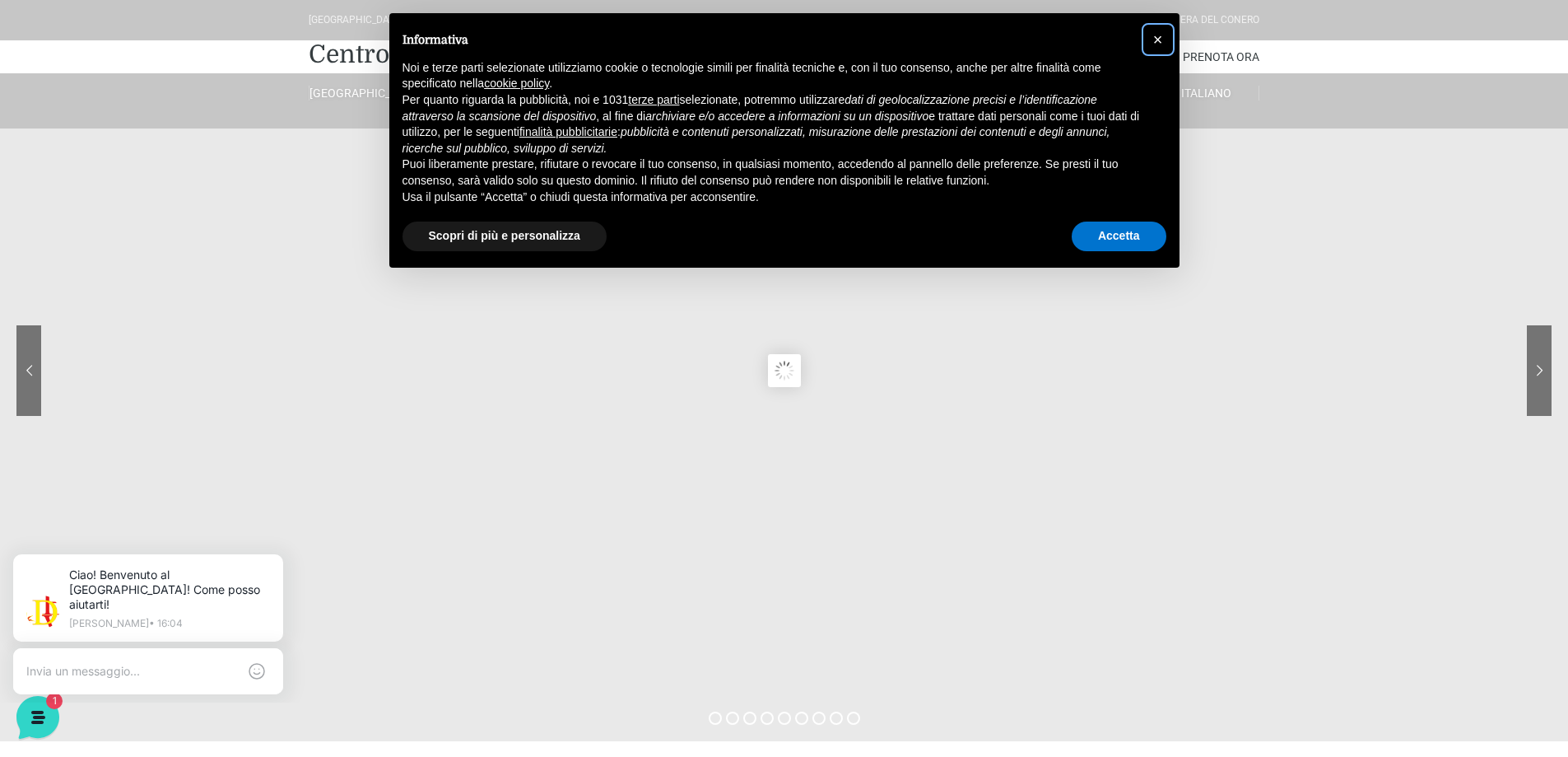
click at [1157, 40] on span "×" at bounding box center [1158, 39] width 10 height 18
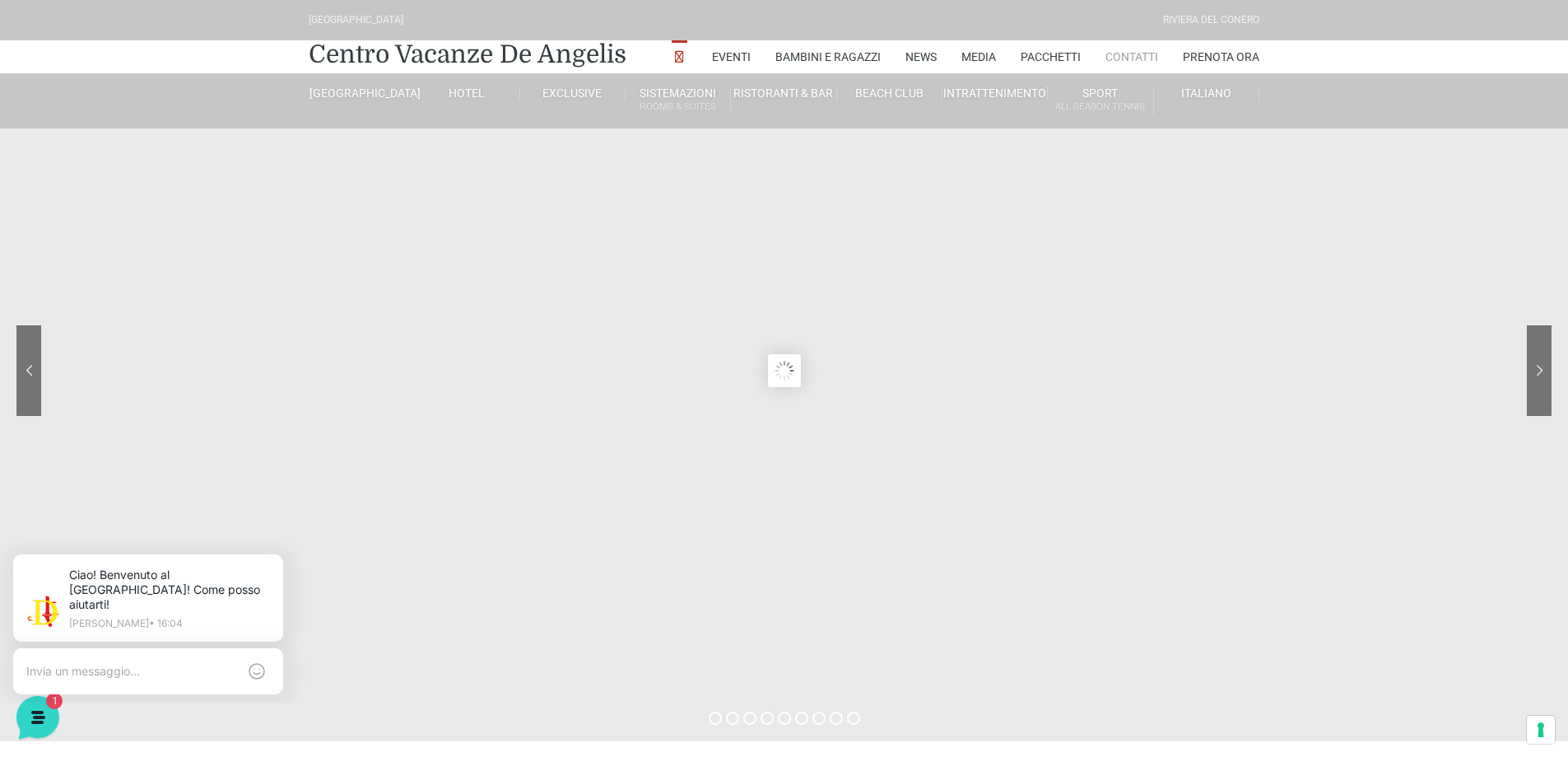
click at [1136, 57] on link "Contatti" at bounding box center [1131, 56] width 53 height 33
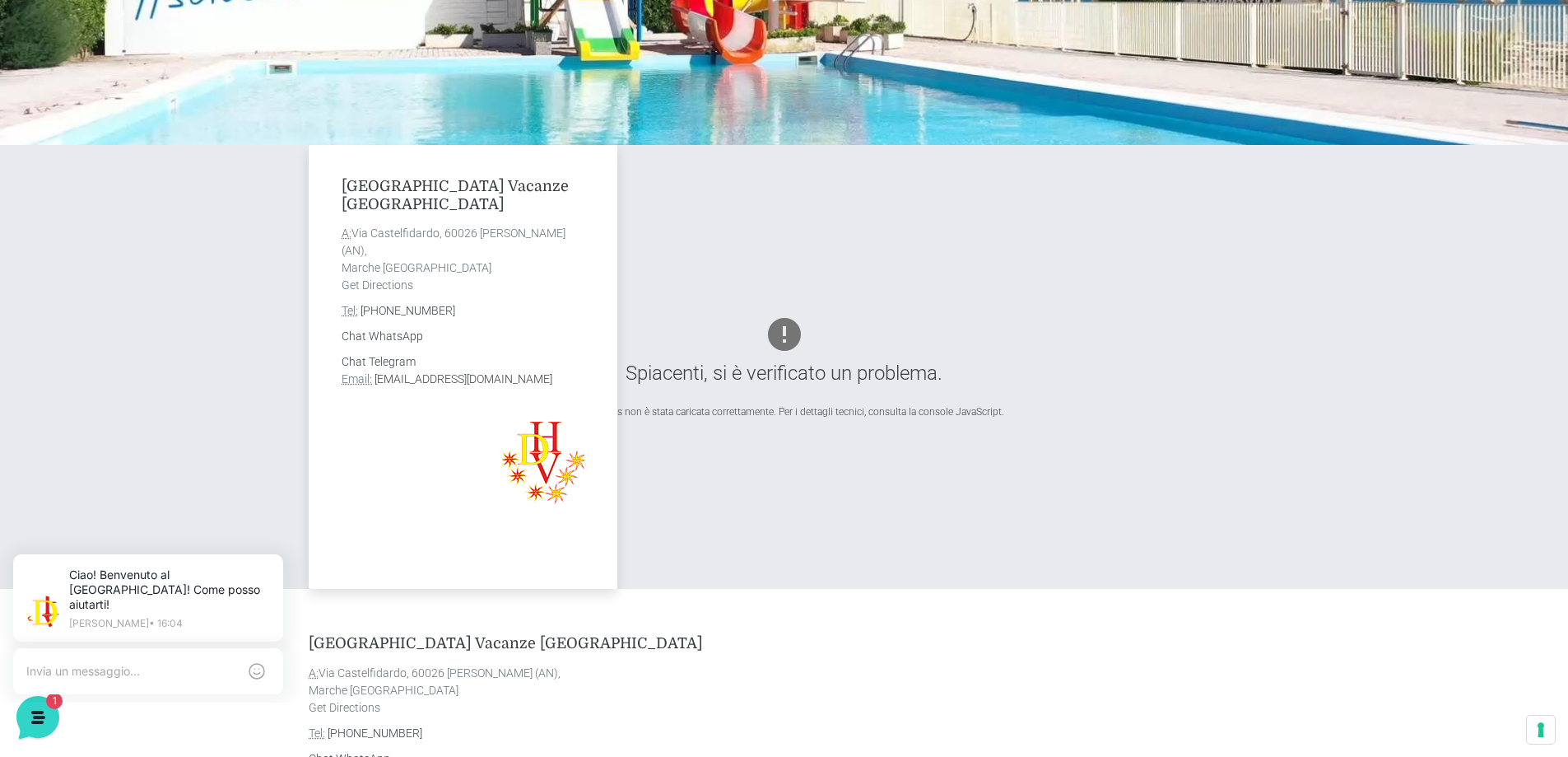
scroll to position [247, 0]
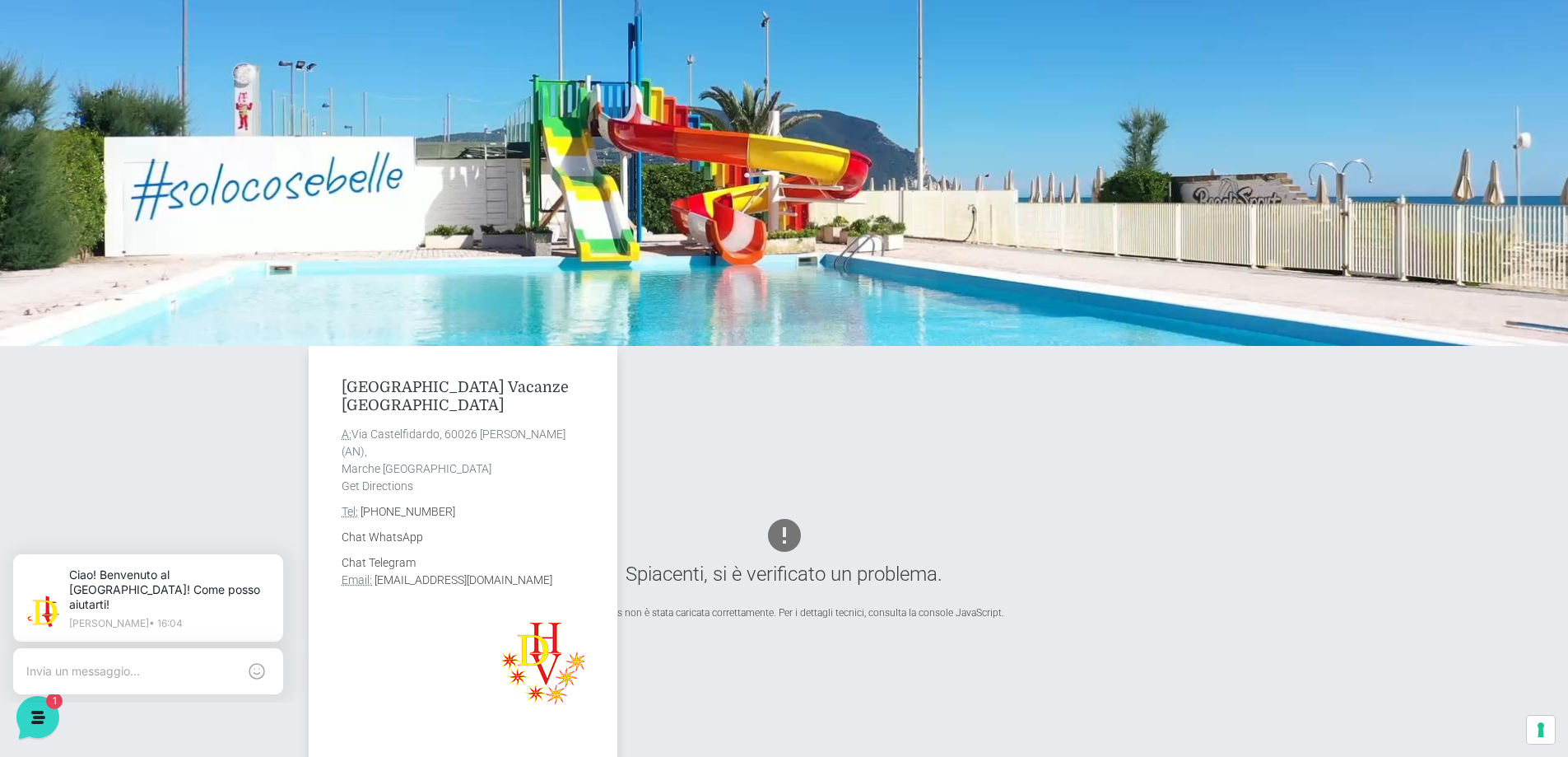
click at [1191, 463] on div "Villaggio Centro Vacanze De Angelis A: Via Castelfidardo, 60026 Marcelli di Num…" at bounding box center [784, 567] width 963 height 444
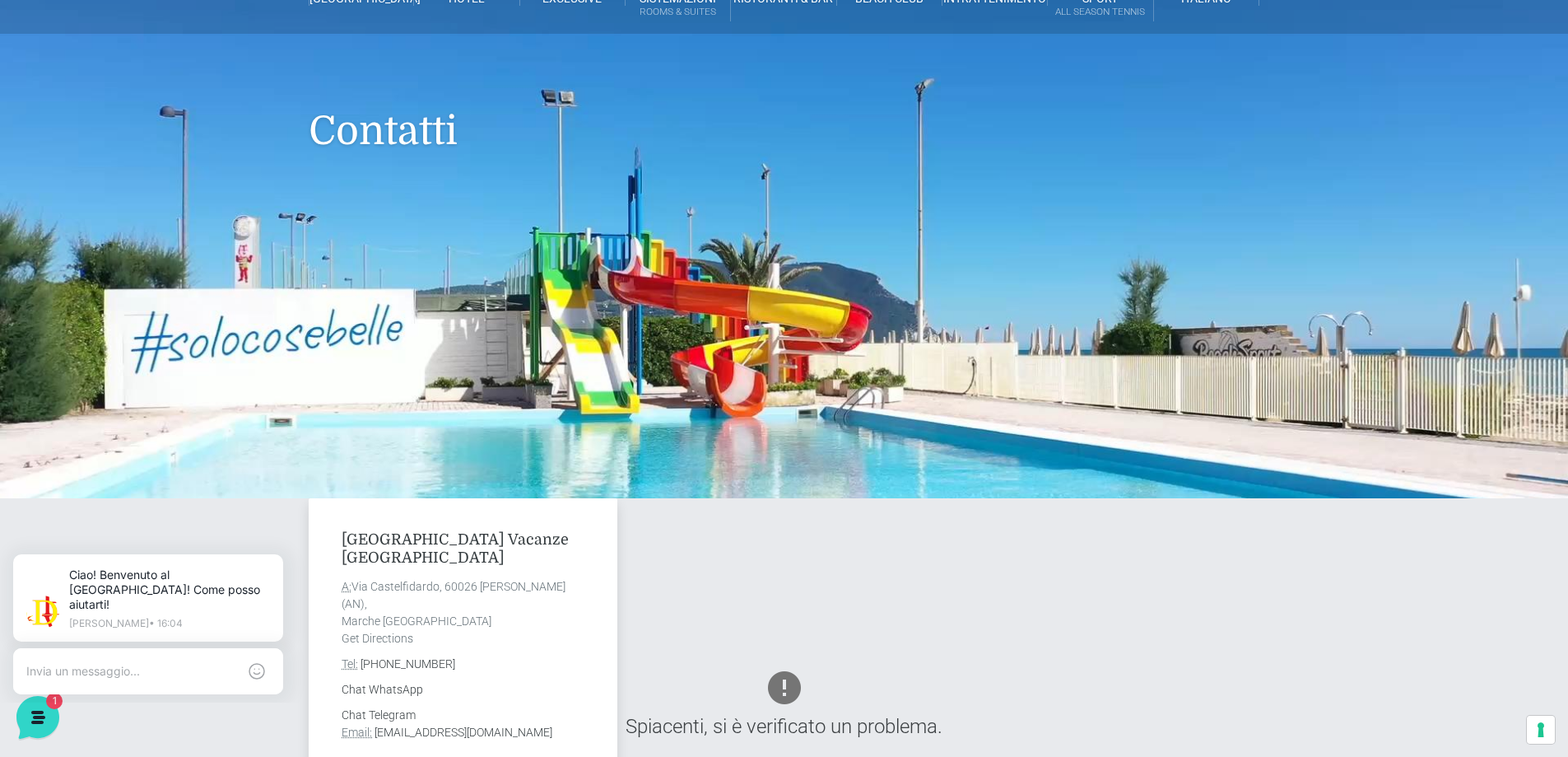
scroll to position [0, 0]
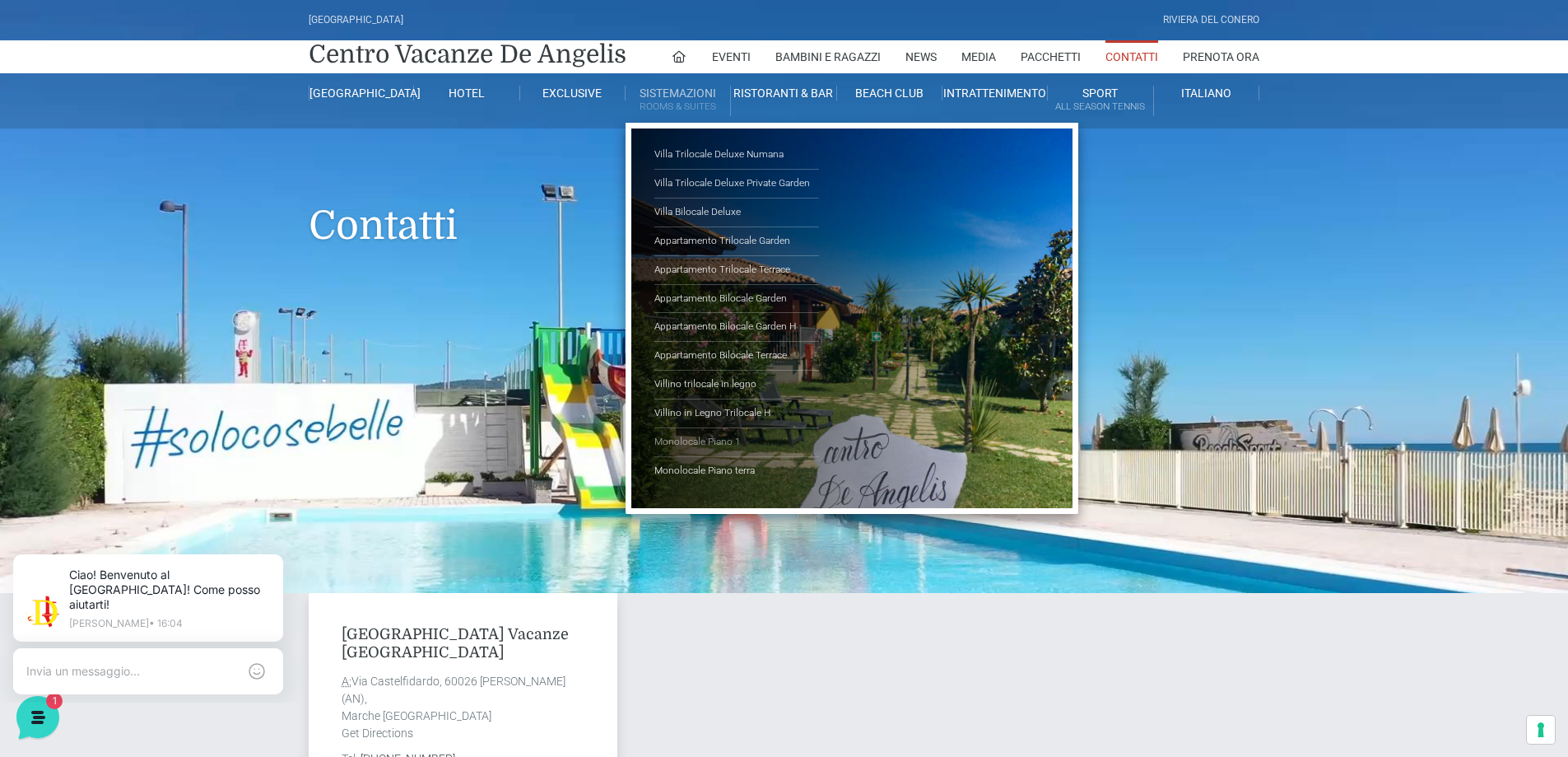
click at [698, 442] on link "Monolocale Piano 1" at bounding box center [736, 443] width 164 height 29
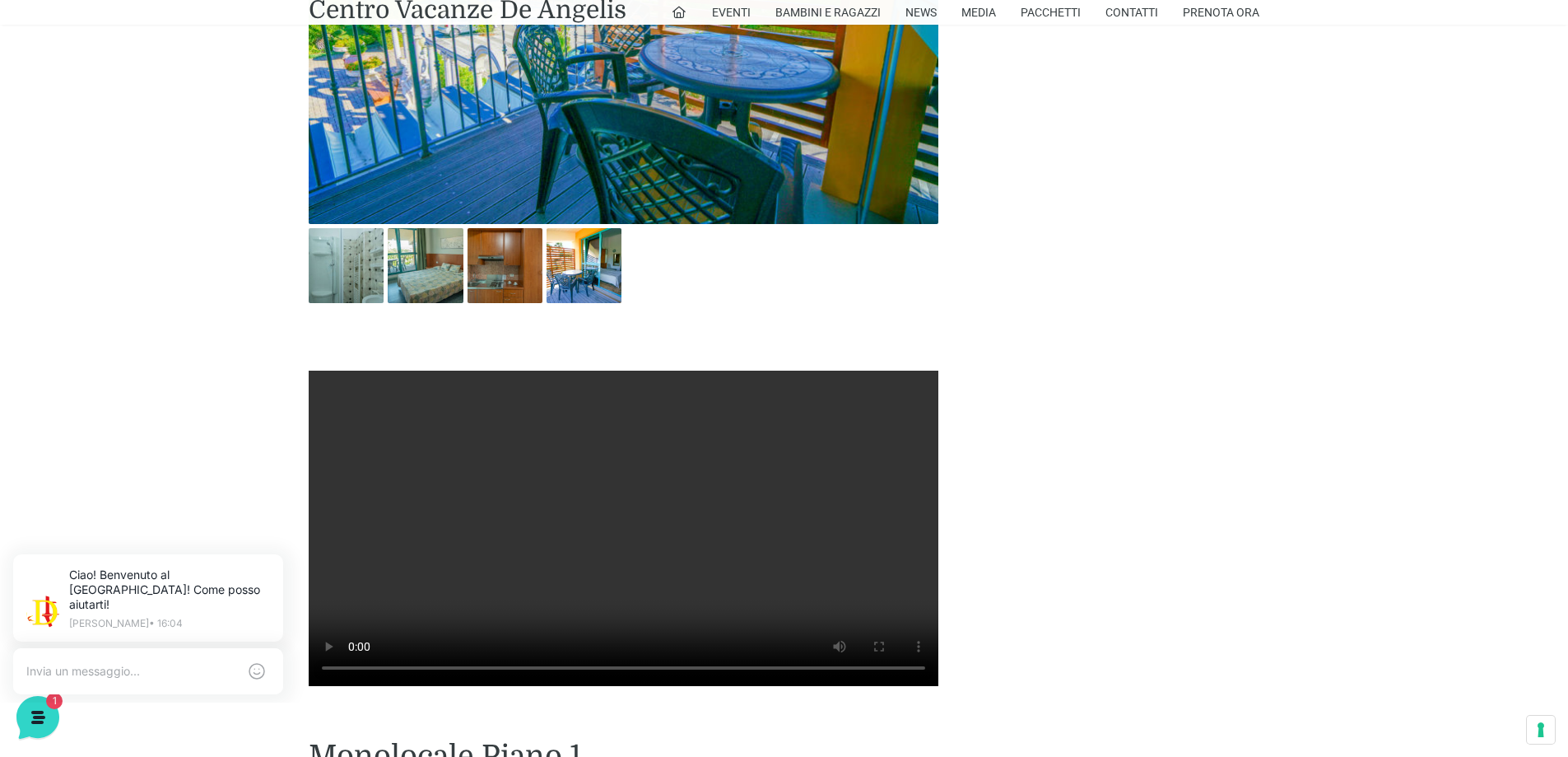
scroll to position [1070, 0]
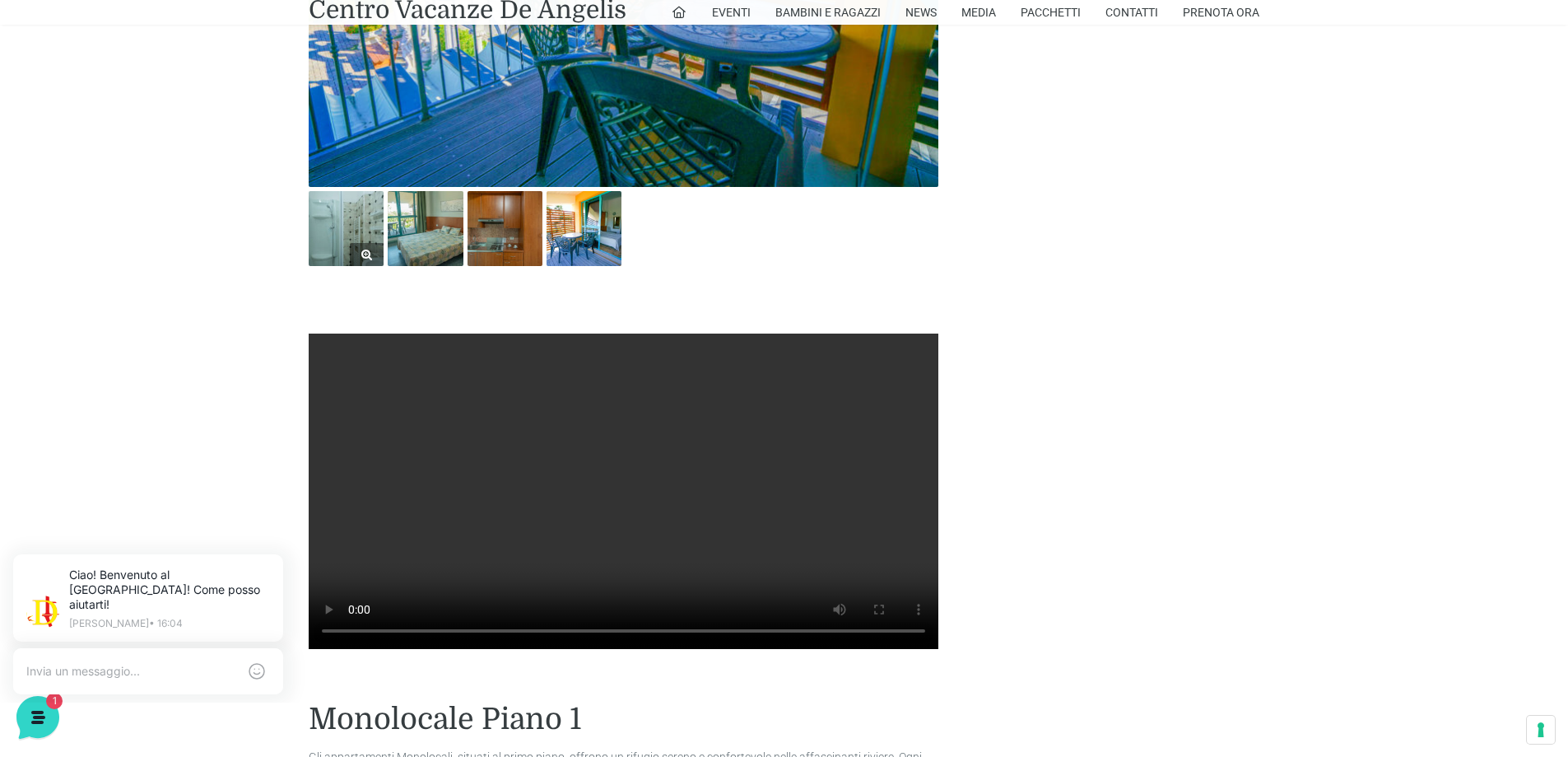
click at [357, 242] on img at bounding box center [345, 228] width 75 height 75
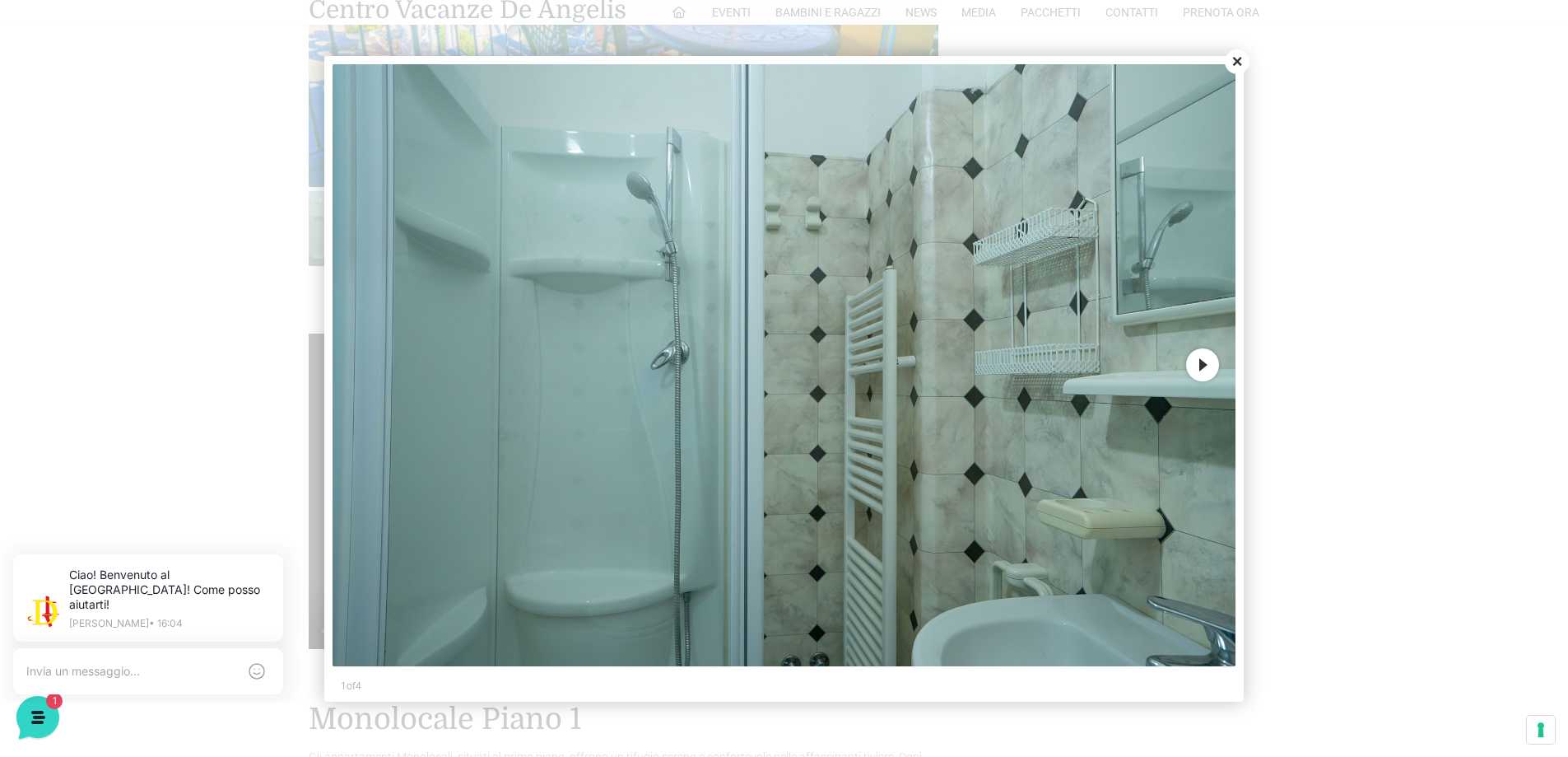
click at [1205, 366] on button "Next" at bounding box center [1202, 365] width 33 height 33
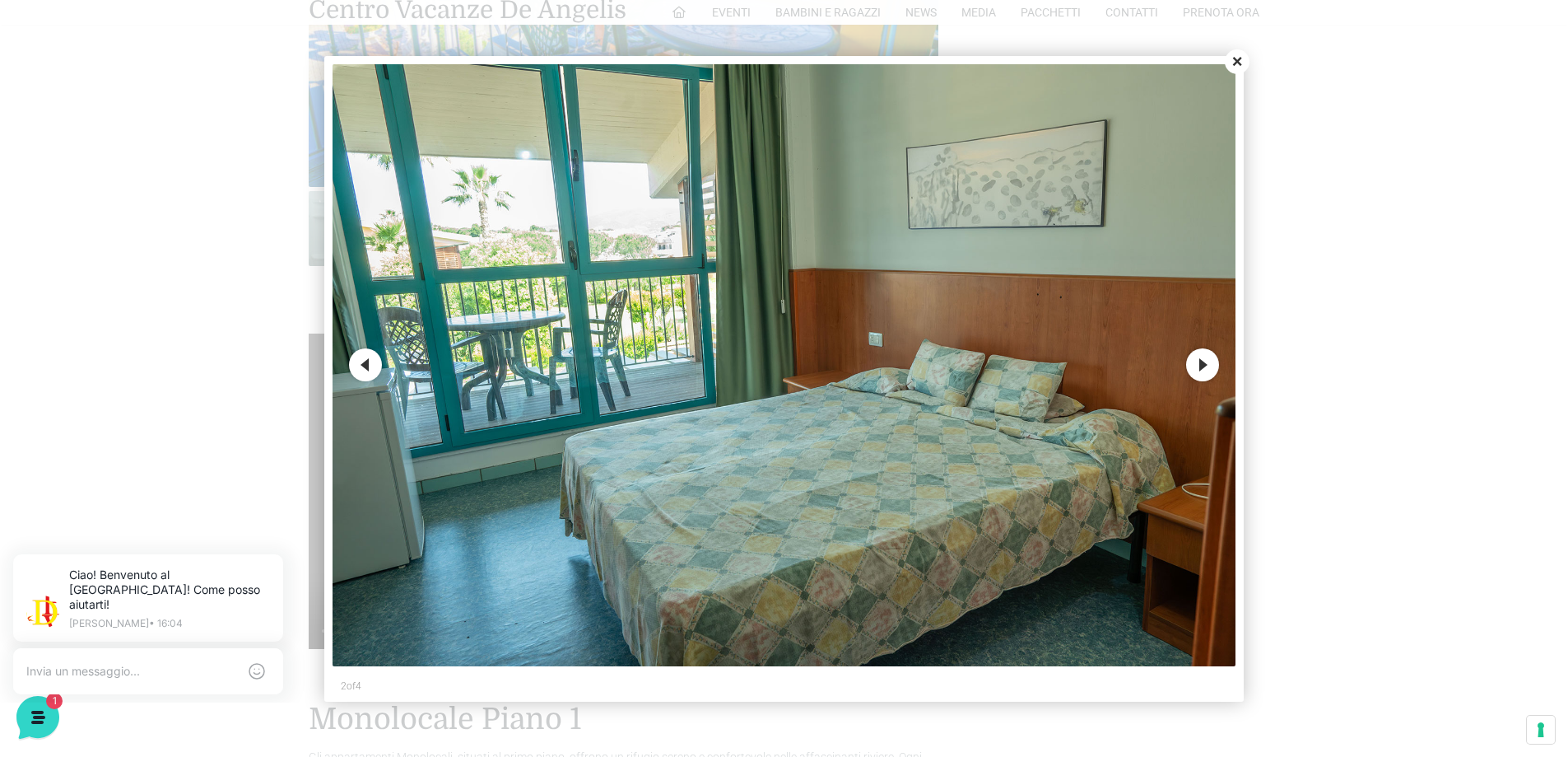
click at [1205, 366] on button "Next" at bounding box center [1202, 365] width 33 height 33
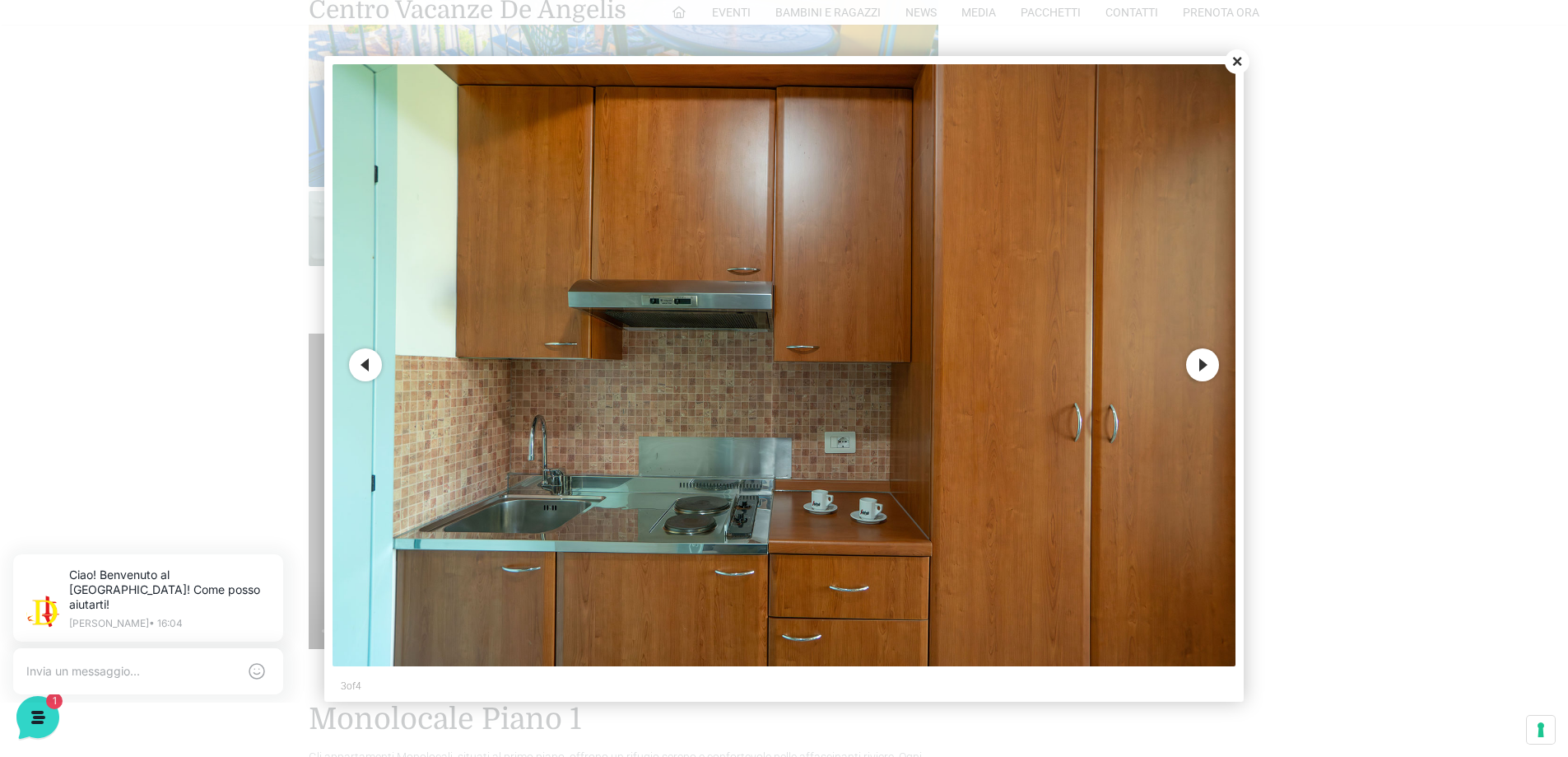
click at [1205, 366] on button "Next" at bounding box center [1202, 365] width 33 height 33
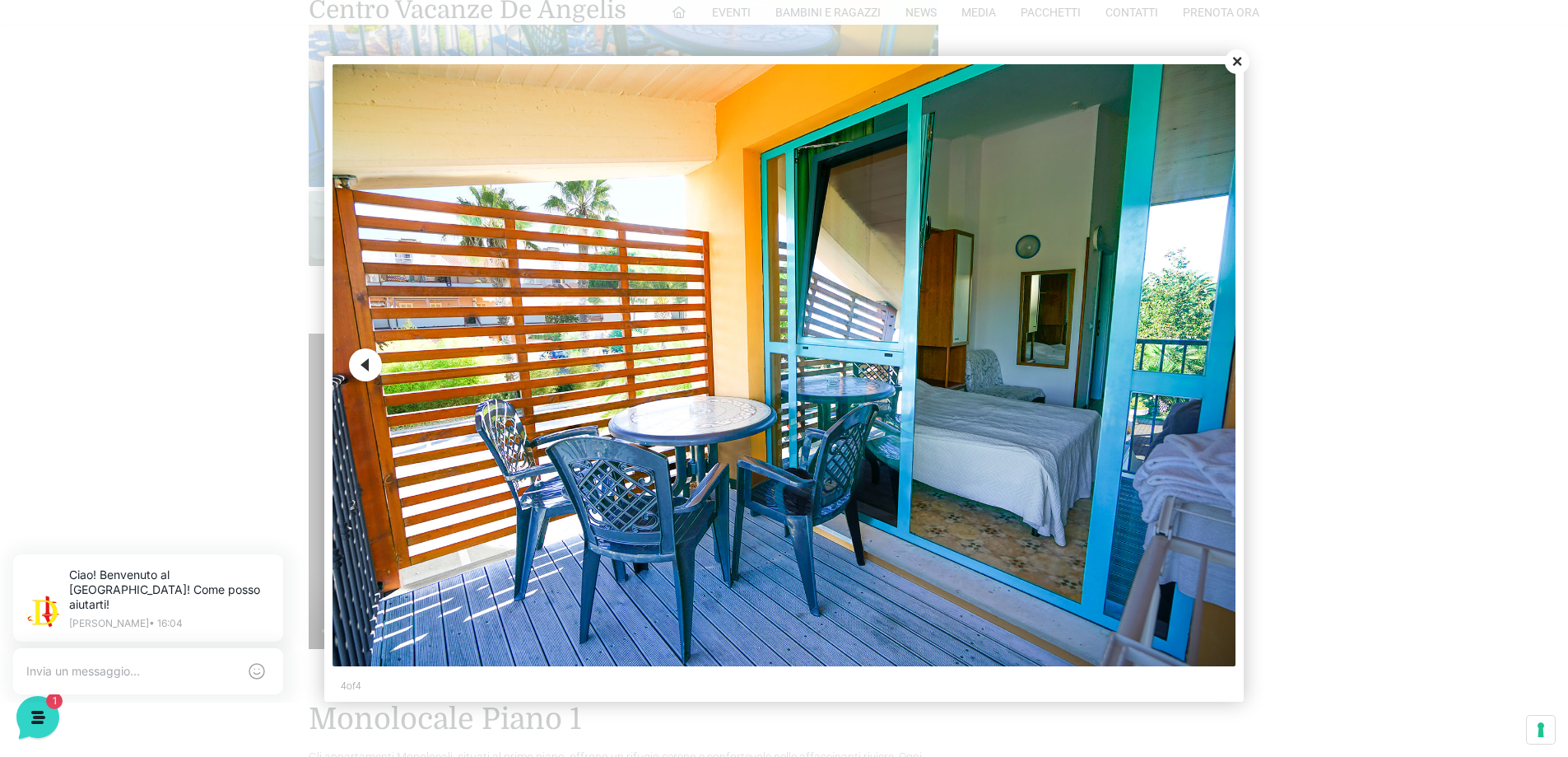
click at [365, 361] on button "Previous" at bounding box center [366, 365] width 33 height 33
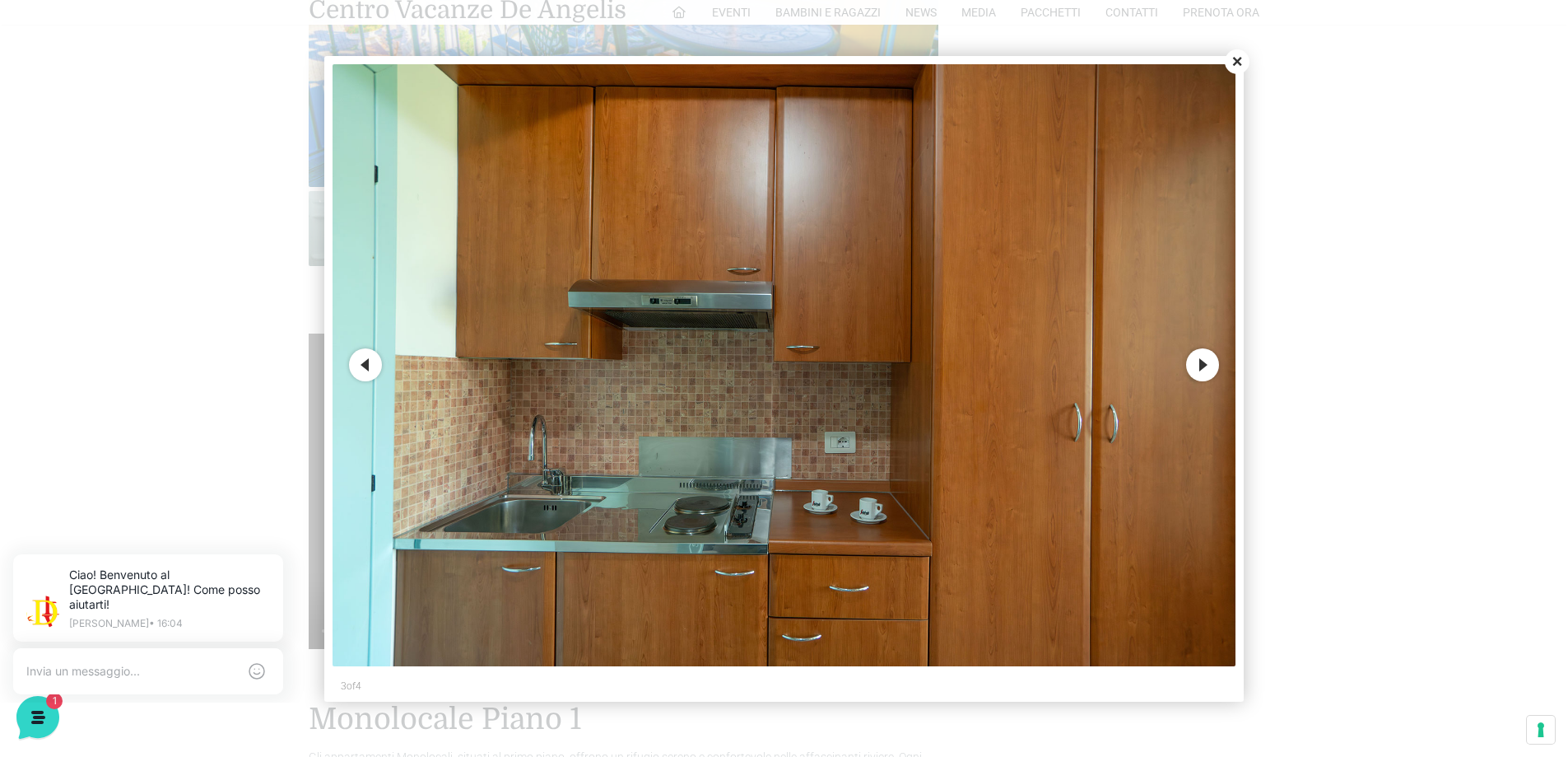
click at [1207, 367] on button "Next" at bounding box center [1202, 365] width 33 height 33
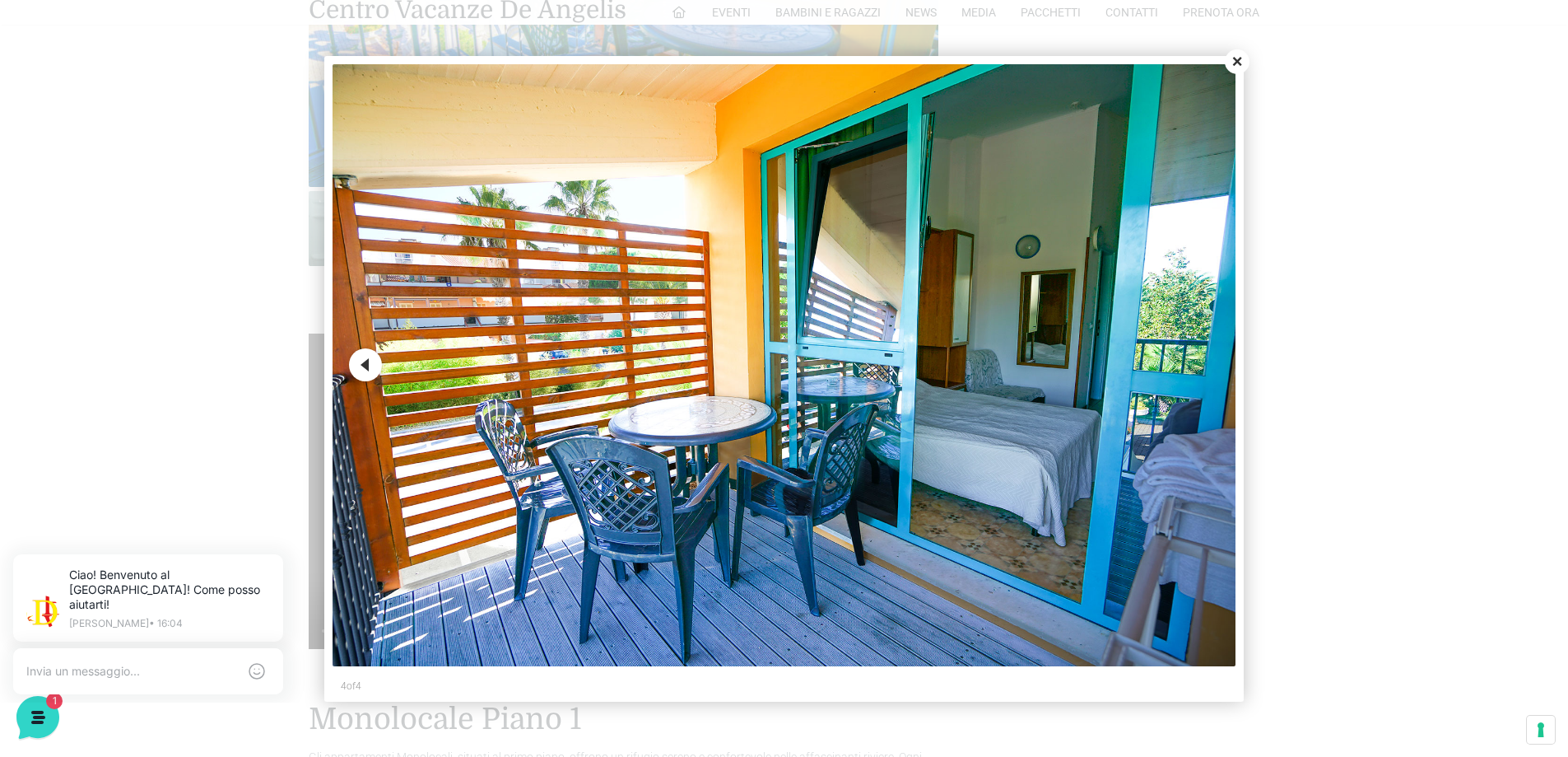
click at [1240, 58] on button "Close" at bounding box center [1236, 61] width 24 height 24
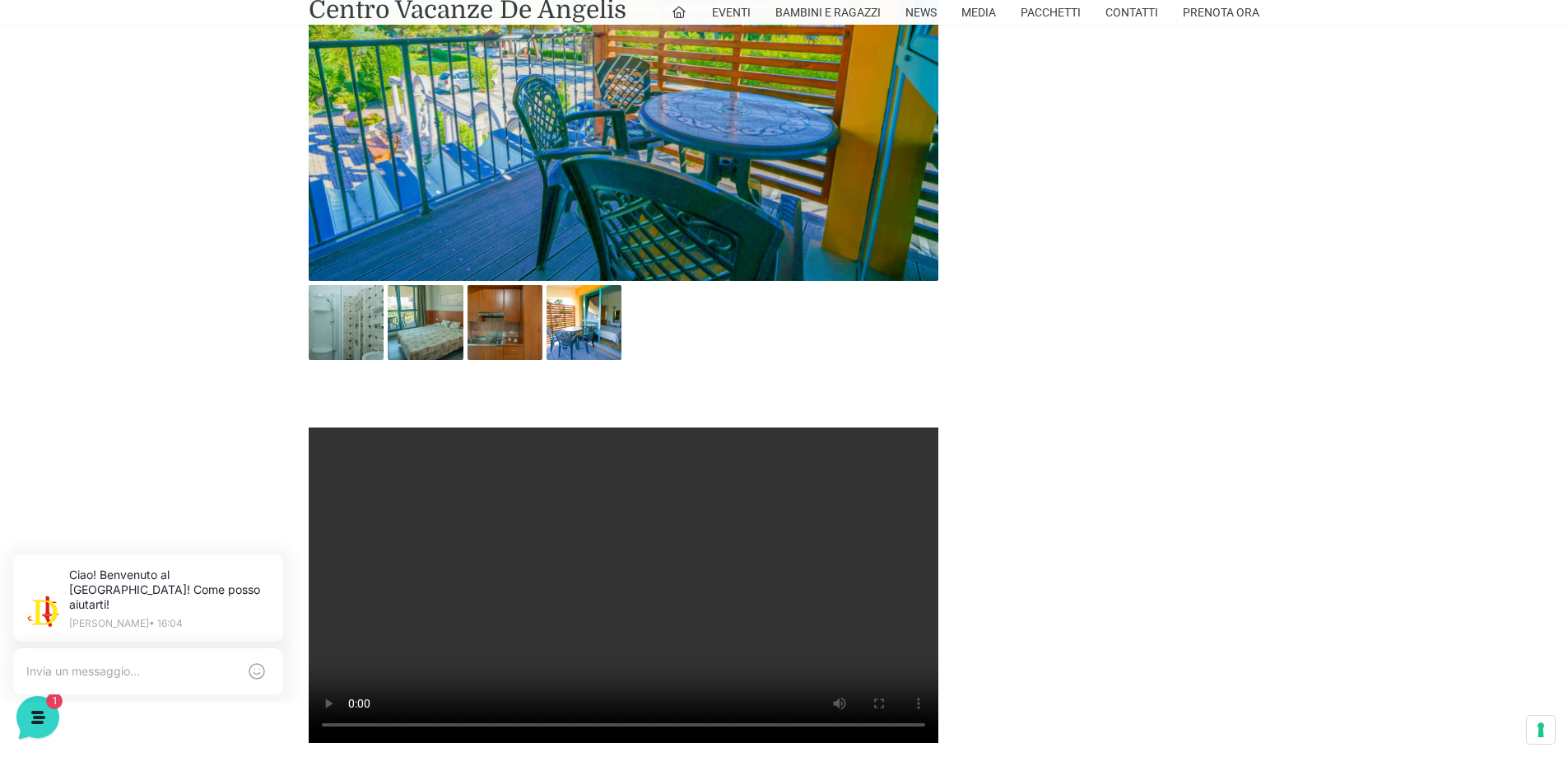
scroll to position [906, 0]
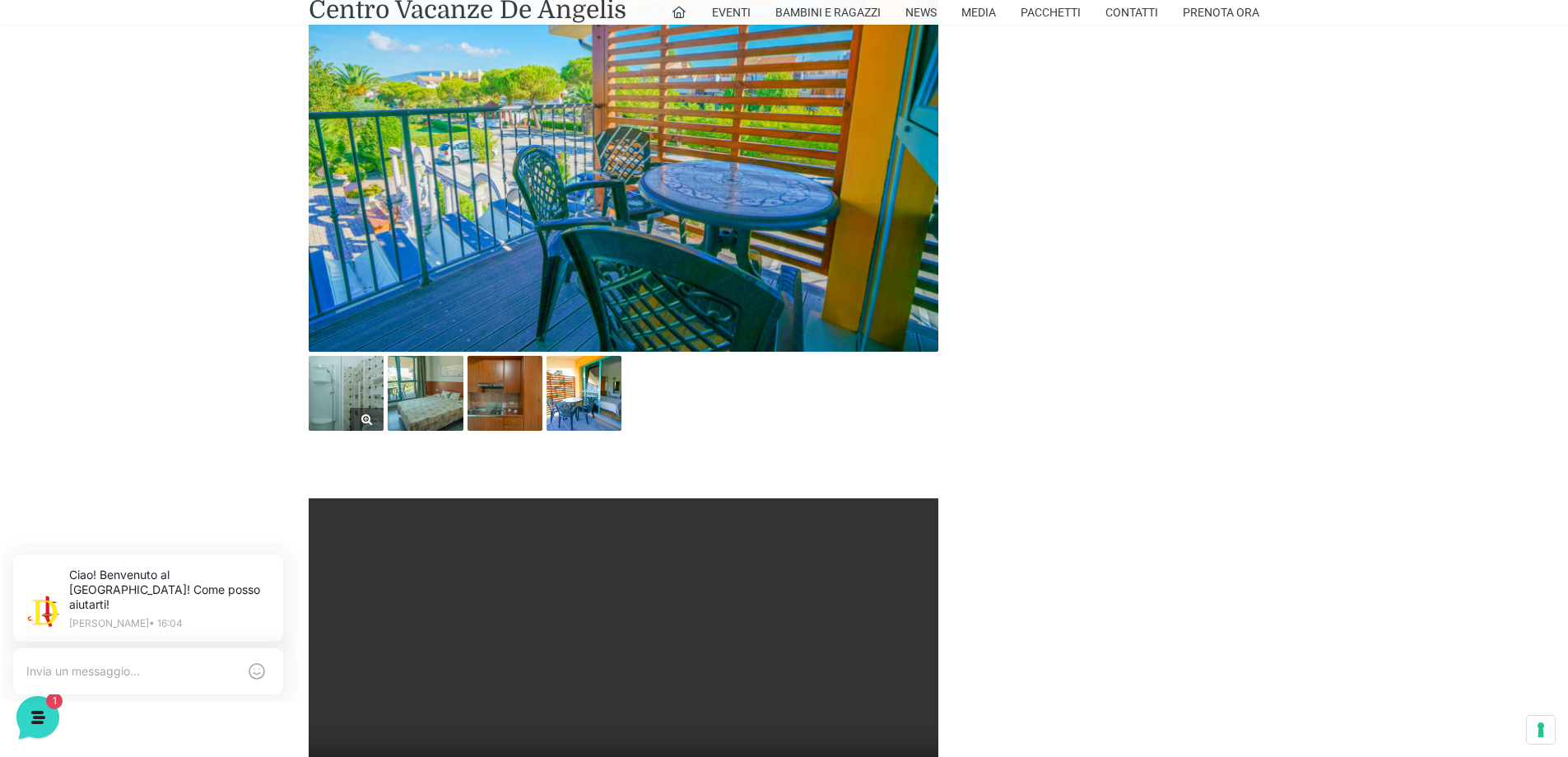
click at [352, 408] on link at bounding box center [345, 393] width 75 height 75
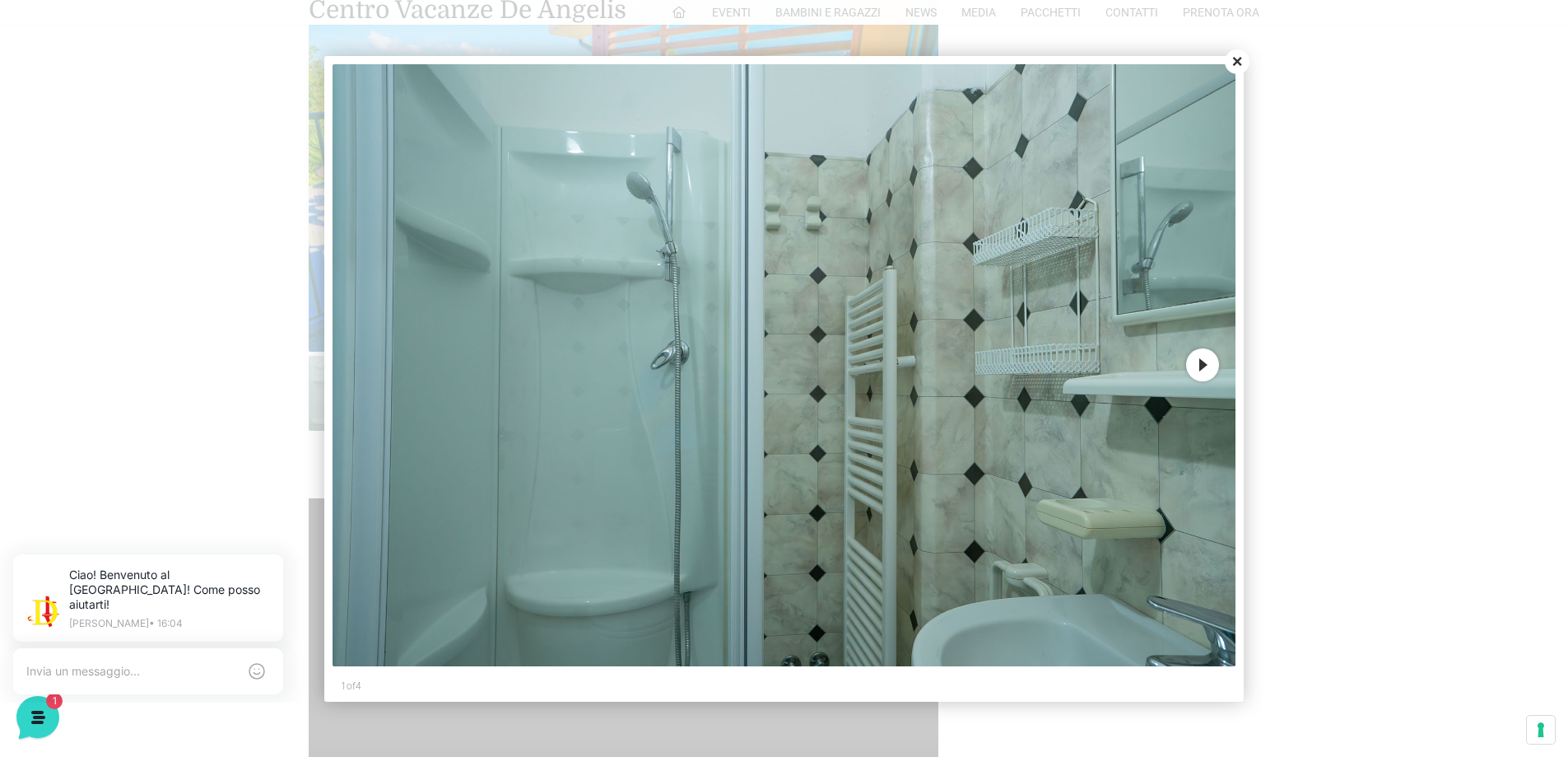
click at [1241, 61] on button "Close" at bounding box center [1236, 61] width 24 height 24
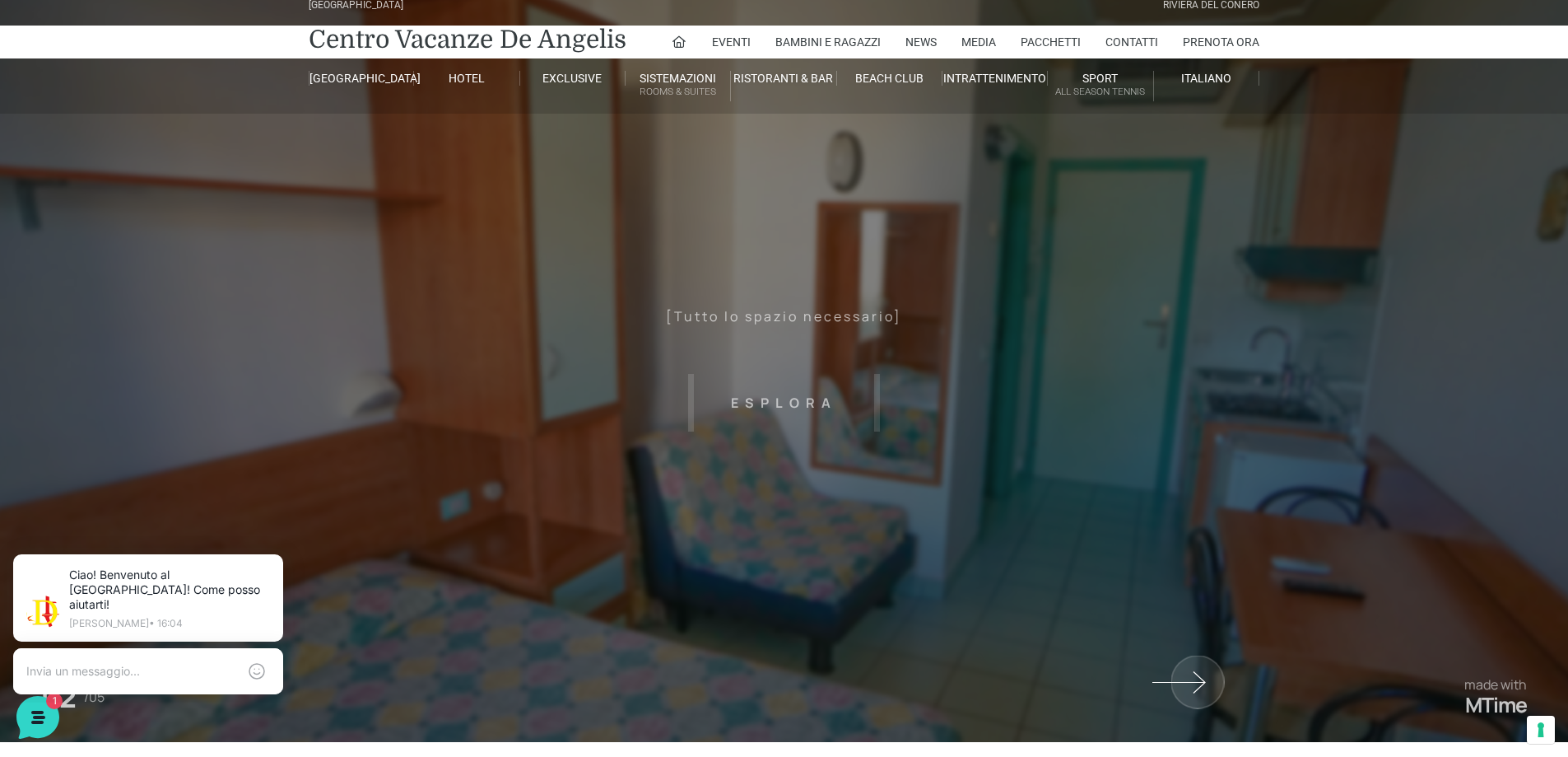
scroll to position [0, 0]
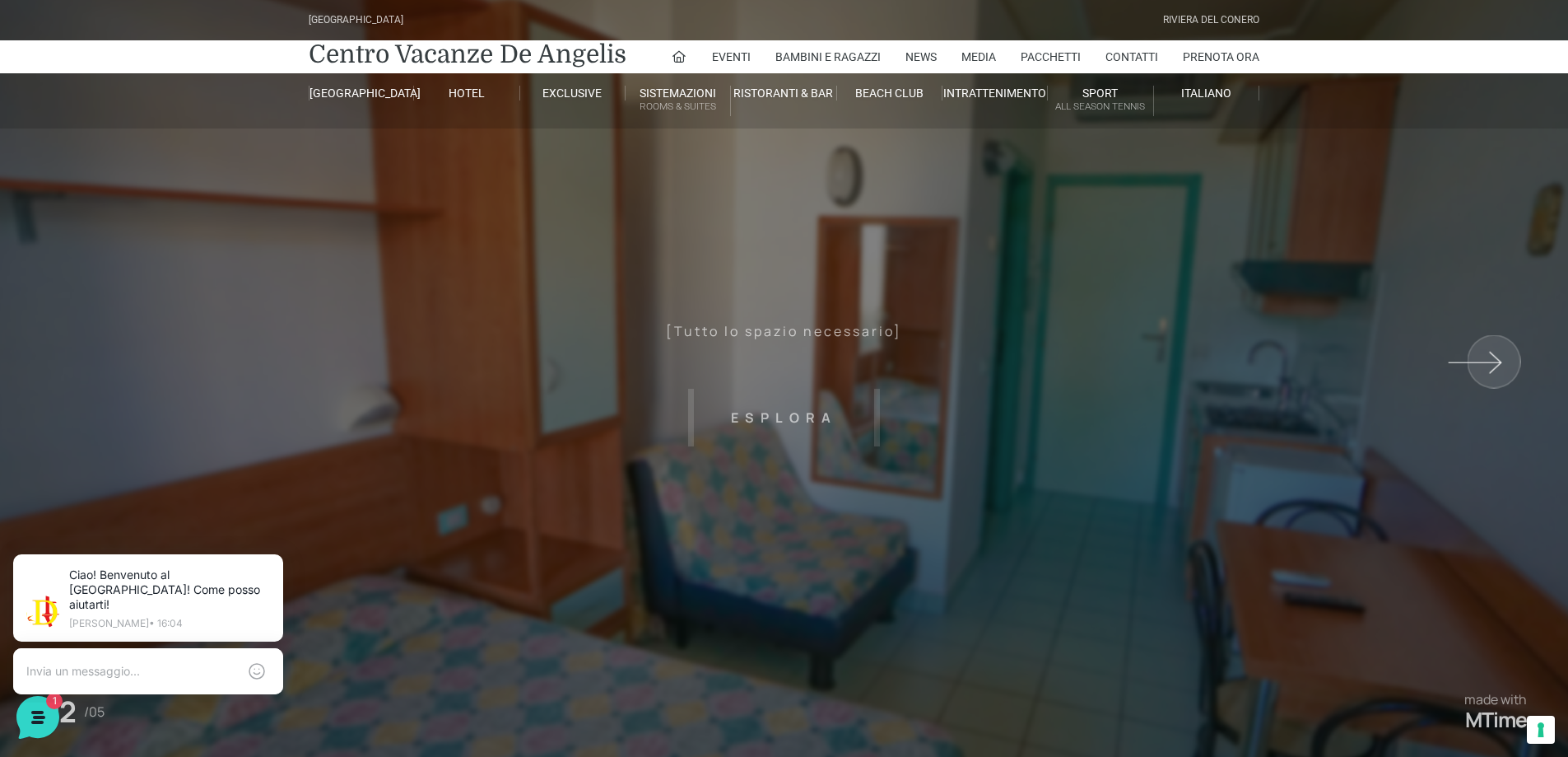
click at [1496, 358] on sr7-shp at bounding box center [1306, 378] width 522 height 757
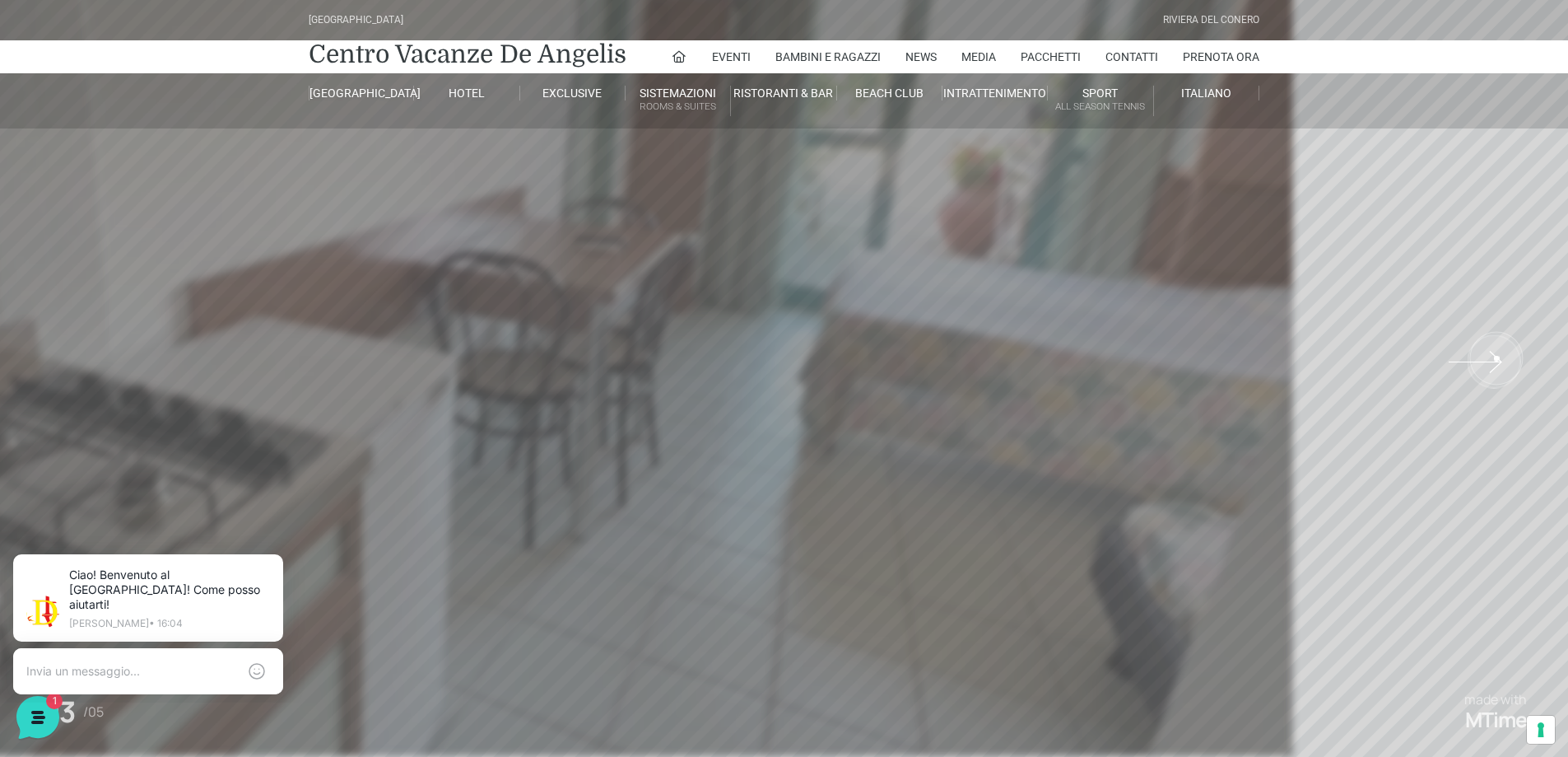
click at [1496, 358] on sr7-shp at bounding box center [1306, 378] width 522 height 757
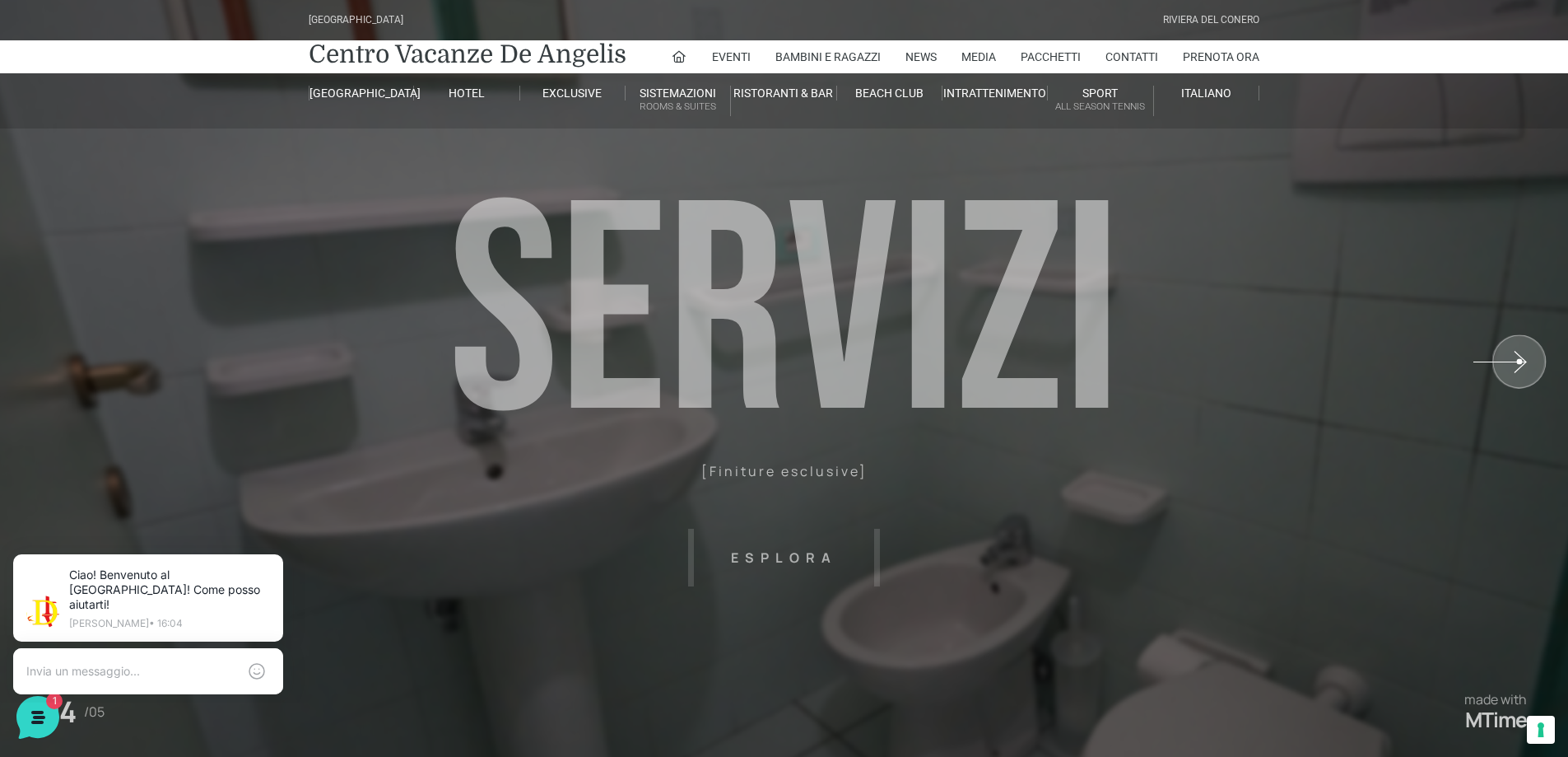
click at [1519, 361] on sr7-shp at bounding box center [1306, 378] width 522 height 757
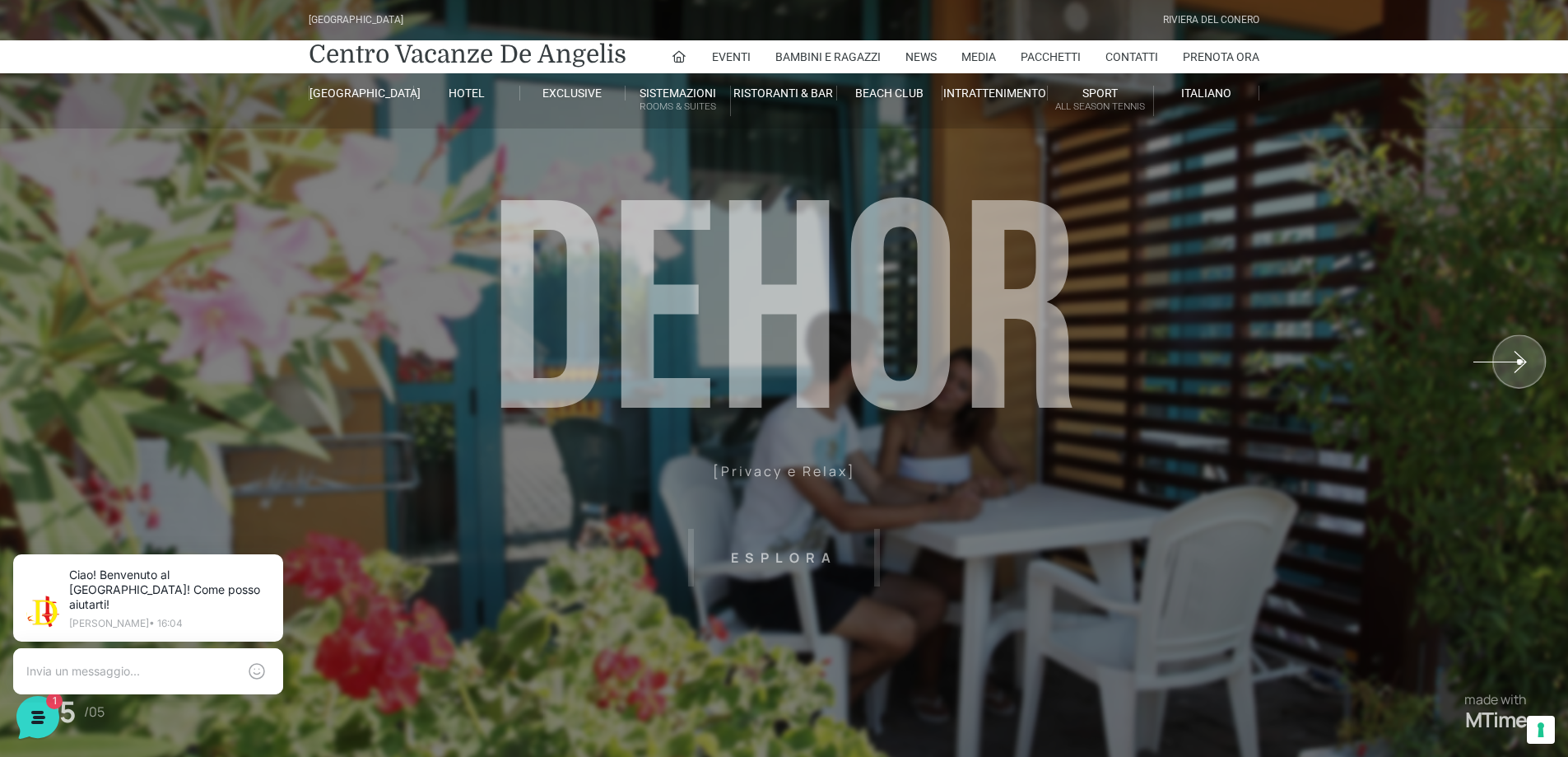
click at [1519, 361] on sr7-shp at bounding box center [1306, 378] width 522 height 757
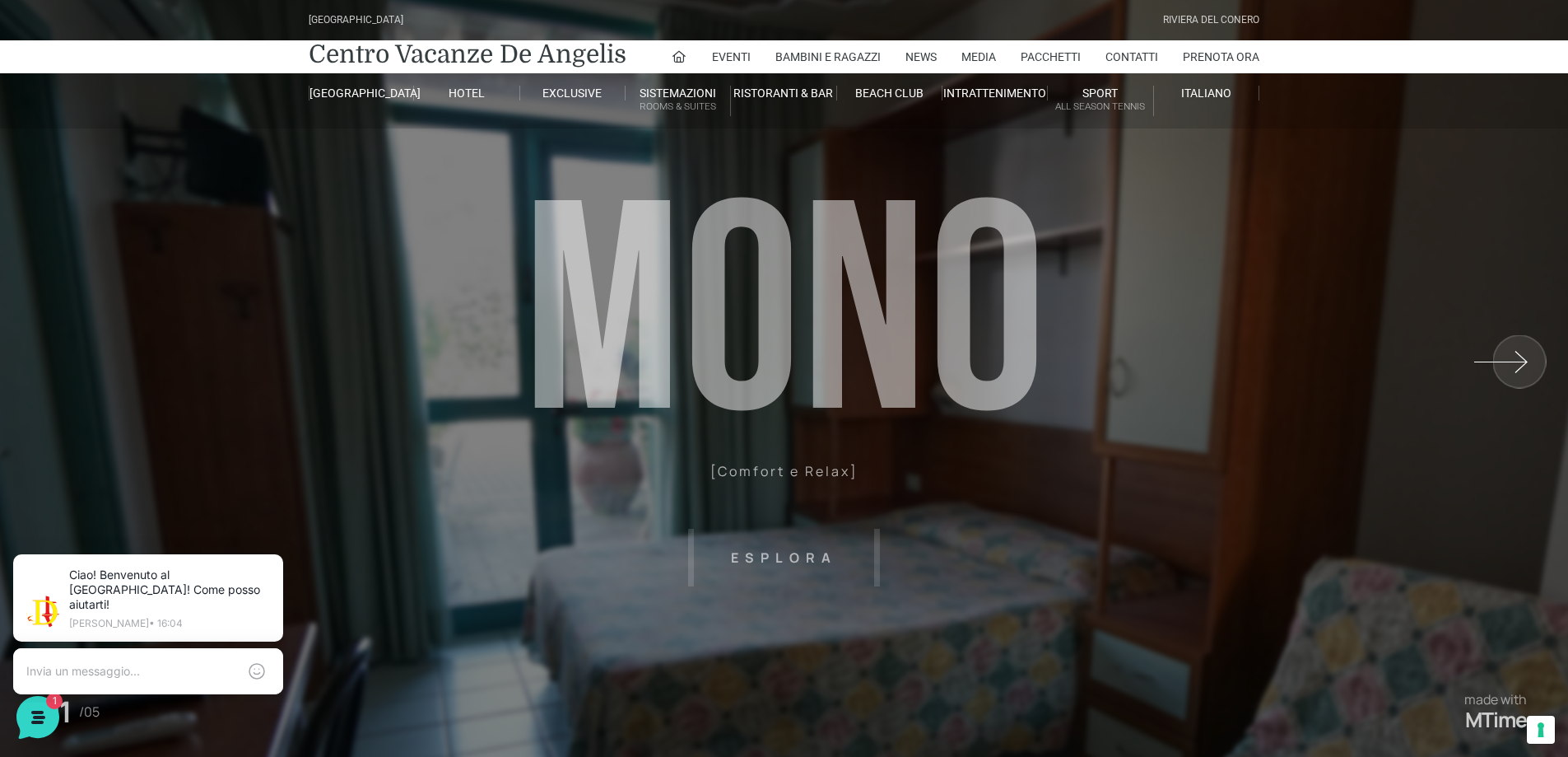
click at [1519, 367] on sr7-shp at bounding box center [1306, 378] width 522 height 757
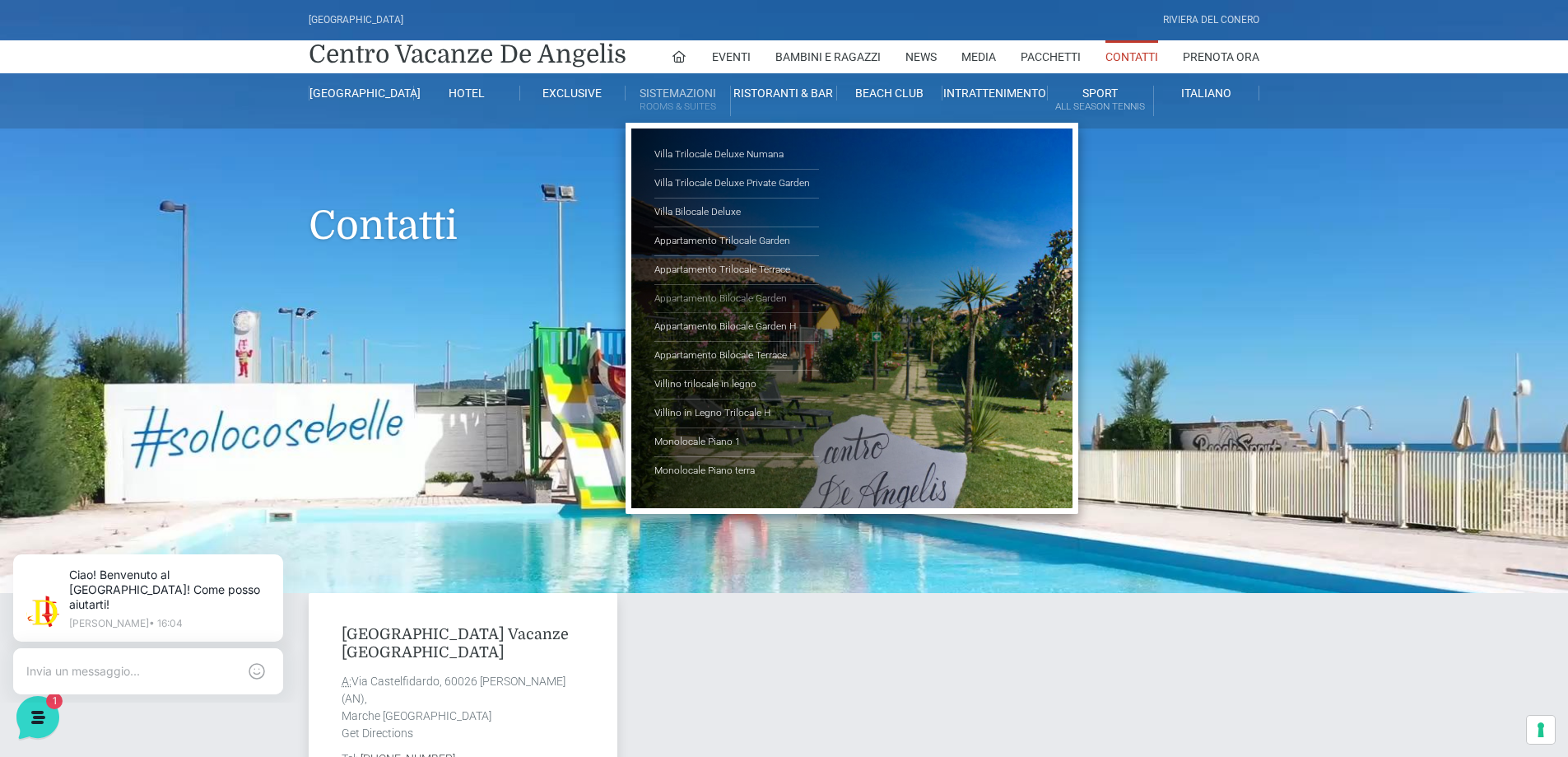
click at [712, 298] on link "Appartamento Bilocale Garden" at bounding box center [736, 300] width 164 height 29
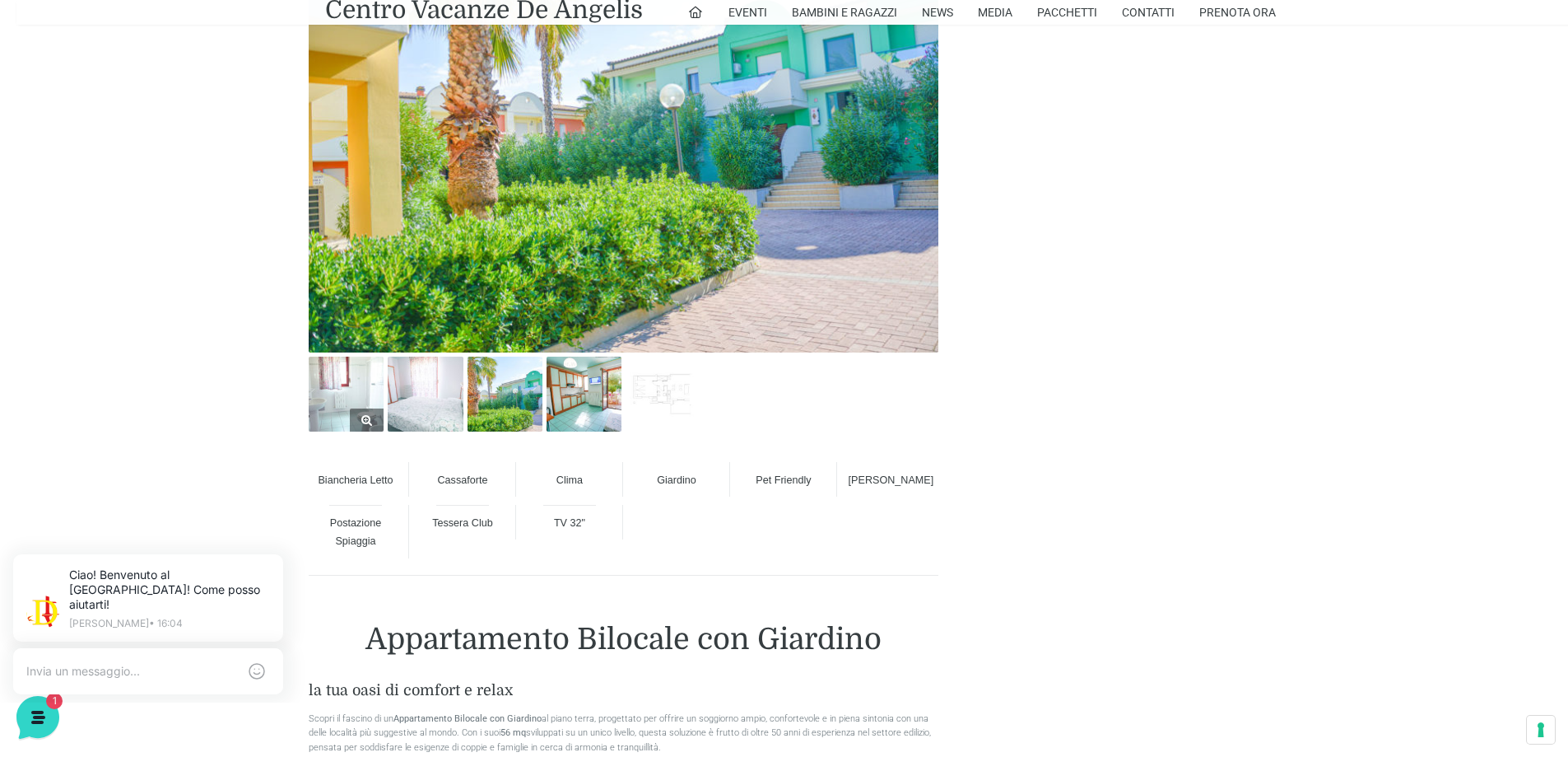
click at [339, 404] on img at bounding box center [345, 393] width 75 height 75
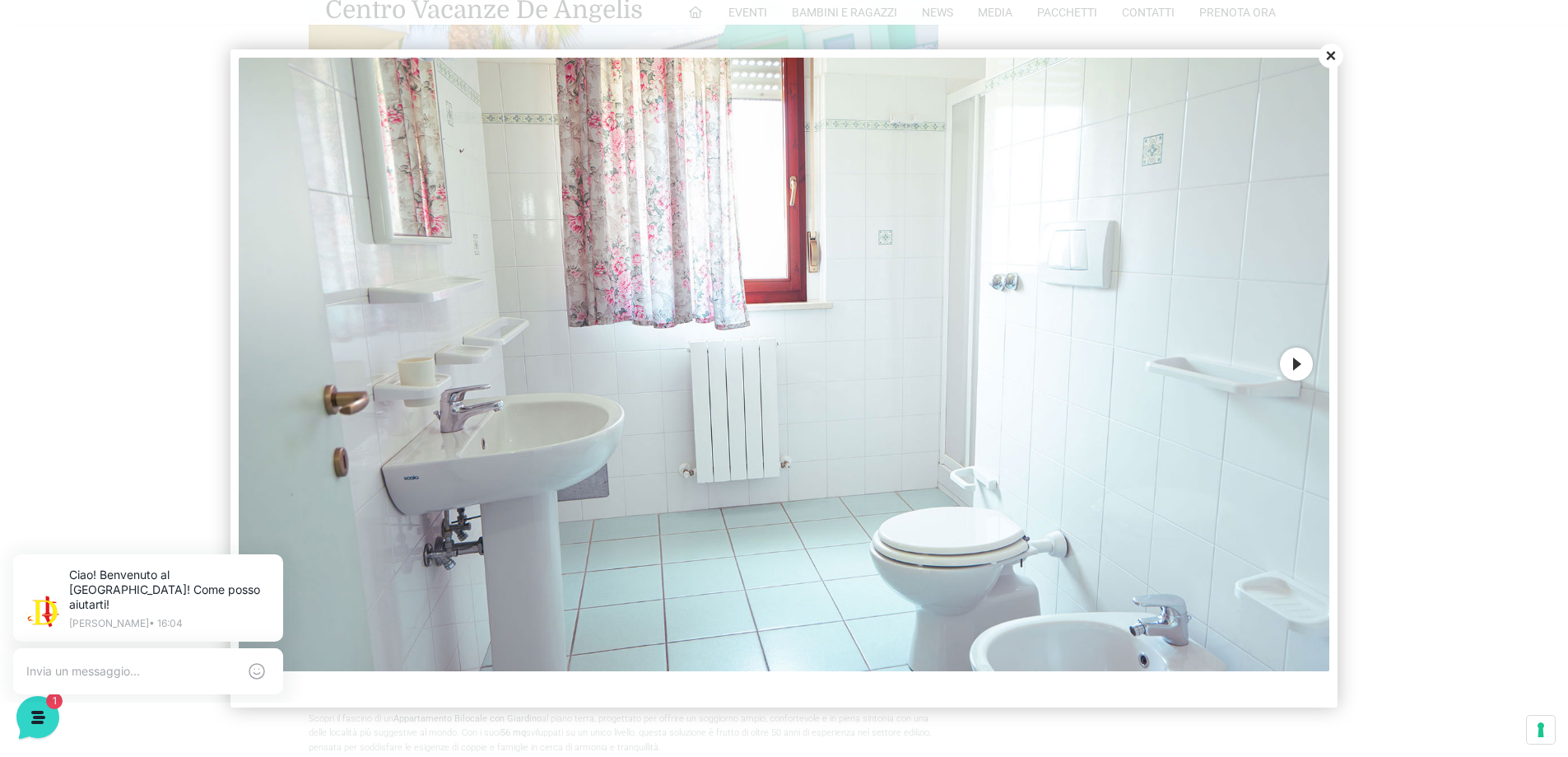
click at [1298, 362] on button "Next" at bounding box center [1297, 364] width 33 height 33
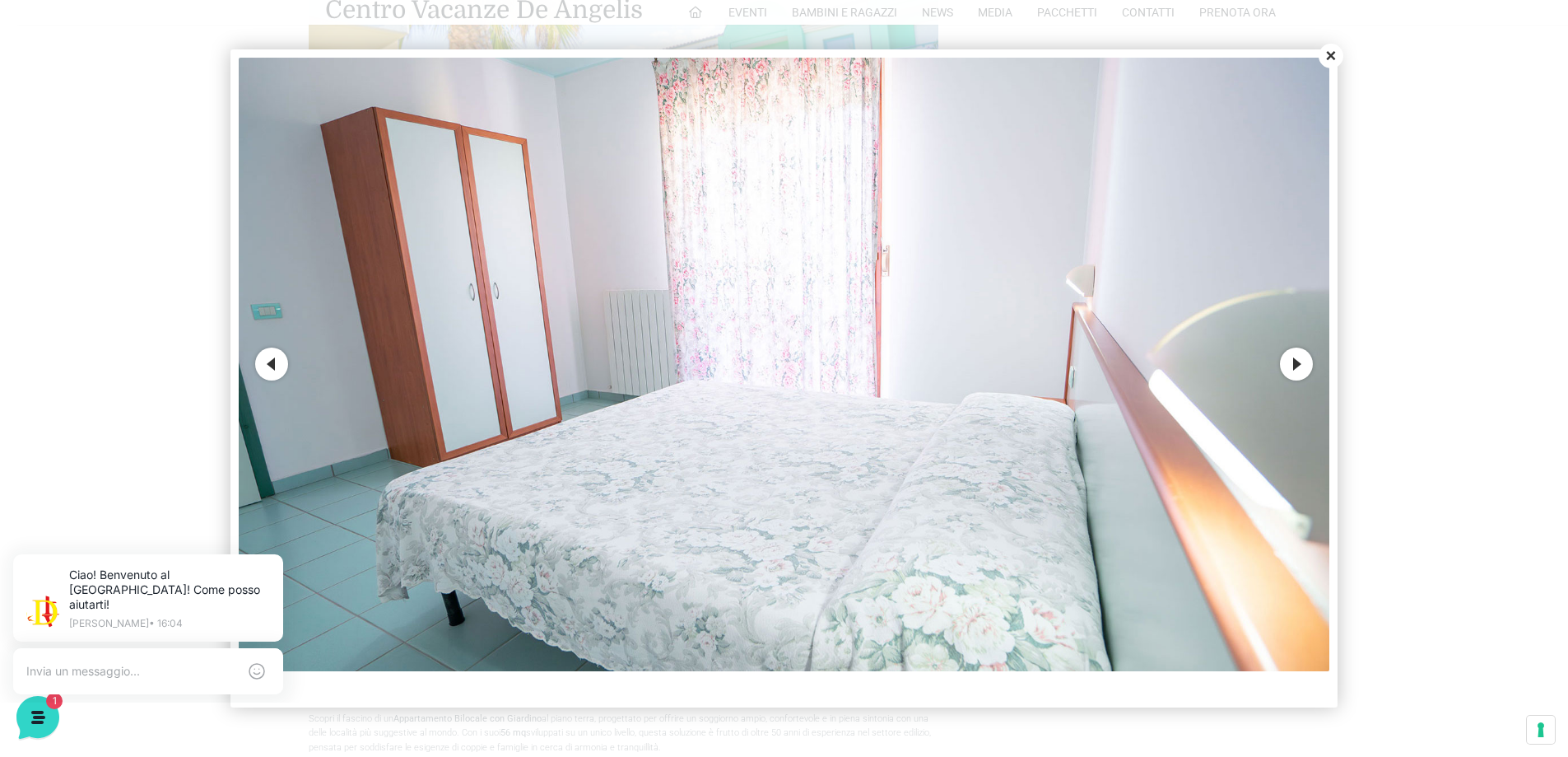
click at [1298, 362] on button "Next" at bounding box center [1297, 364] width 33 height 33
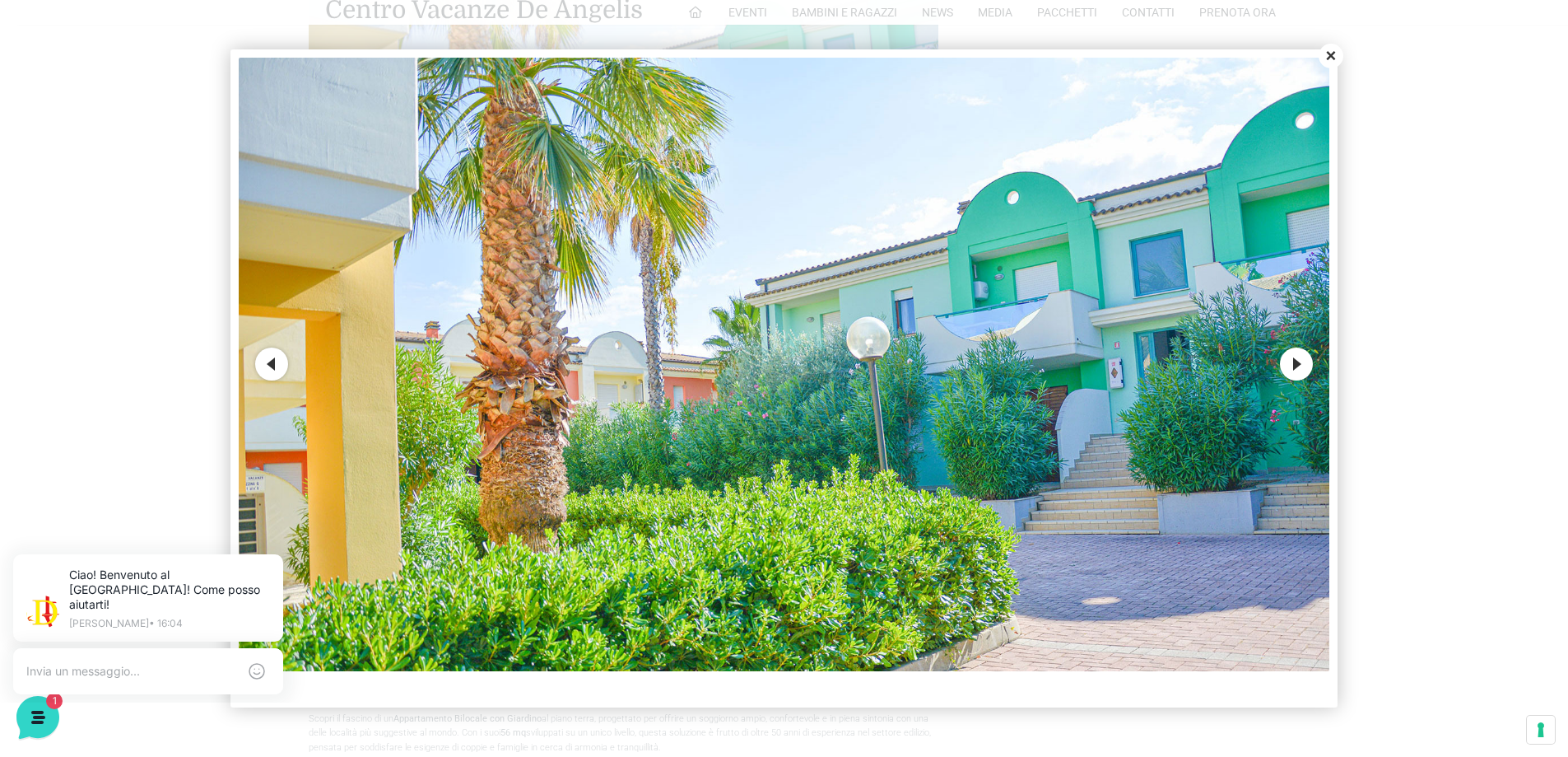
click at [1298, 362] on button "Next" at bounding box center [1297, 364] width 33 height 33
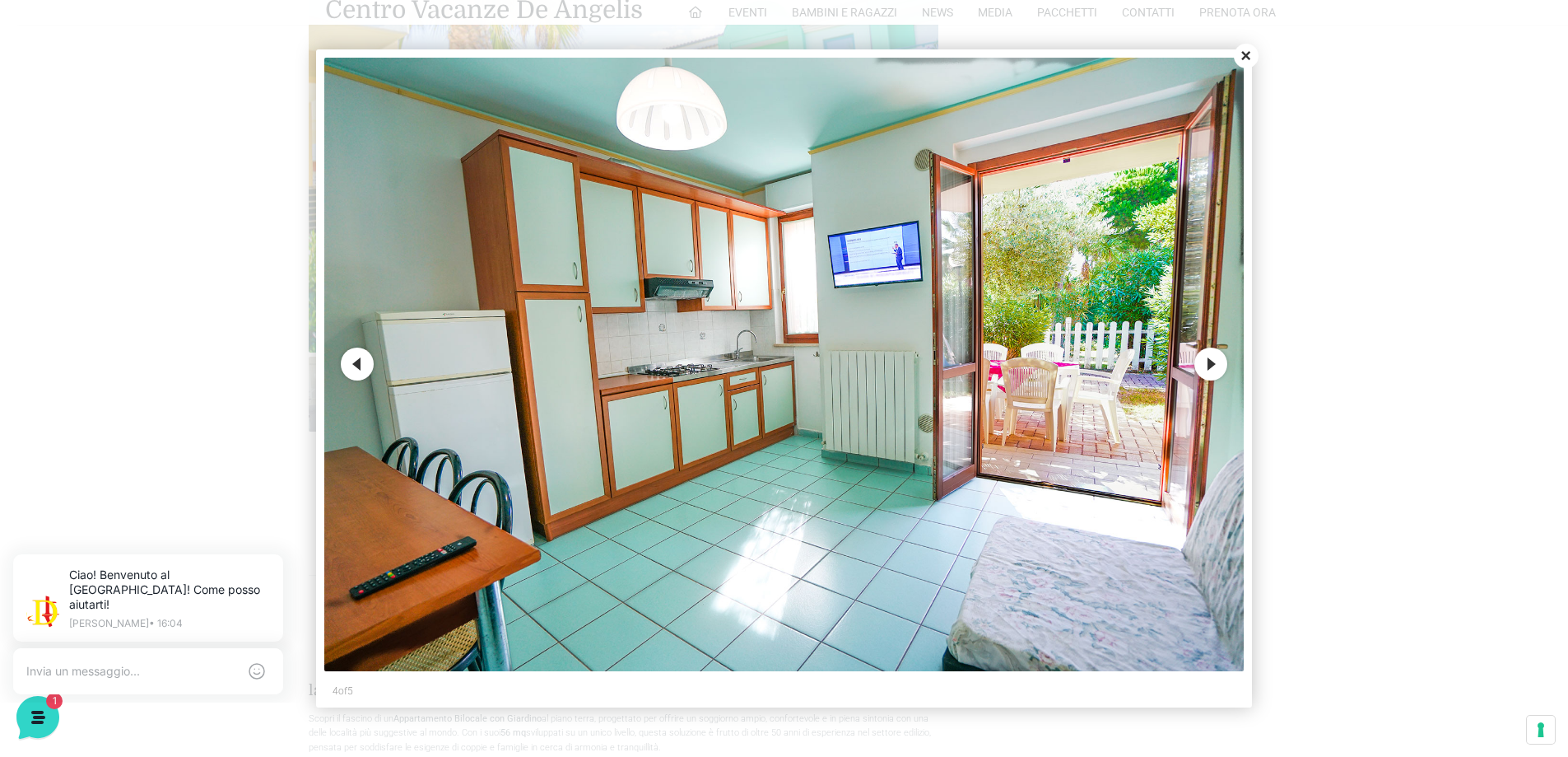
click at [1217, 365] on button "Next" at bounding box center [1211, 364] width 33 height 33
